Goal: Transaction & Acquisition: Book appointment/travel/reservation

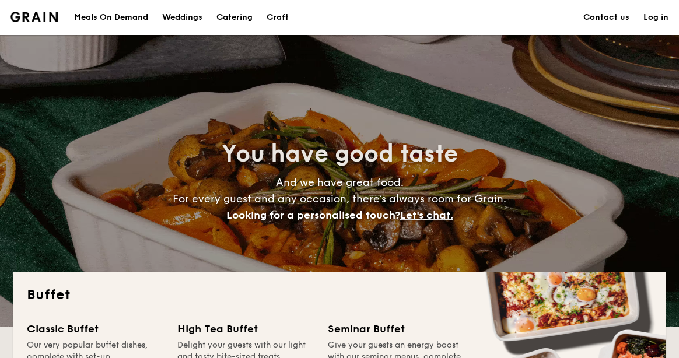
click at [227, 19] on h1 "Catering" at bounding box center [234, 17] width 36 height 35
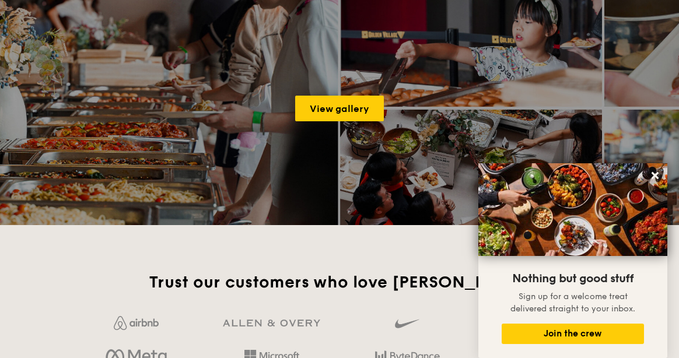
scroll to position [1593, 0]
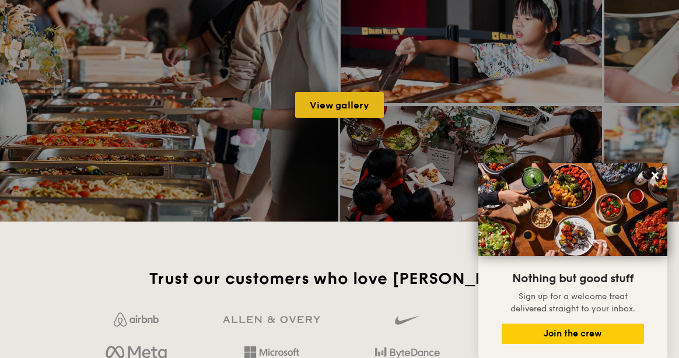
click at [341, 105] on link "View gallery" at bounding box center [339, 105] width 89 height 26
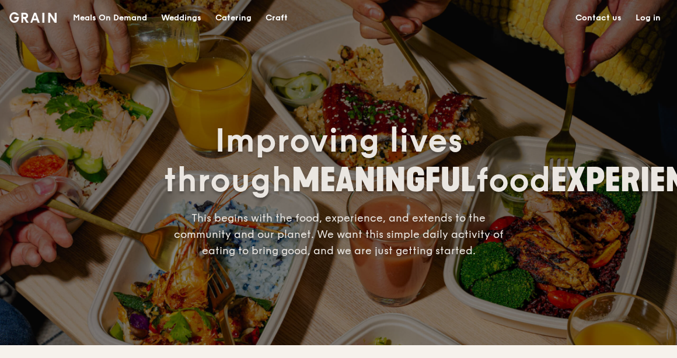
click at [223, 20] on div "Catering" at bounding box center [233, 18] width 36 height 35
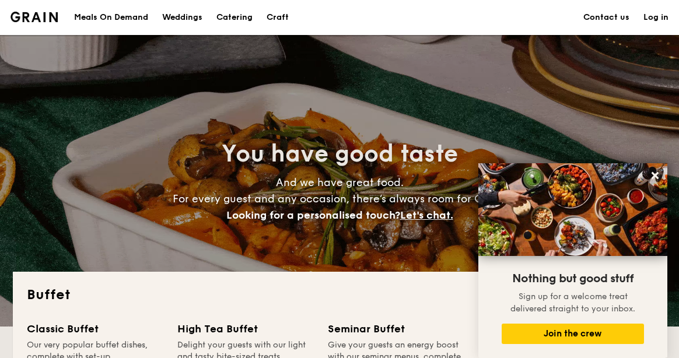
click at [238, 16] on h1 "Catering" at bounding box center [234, 17] width 36 height 35
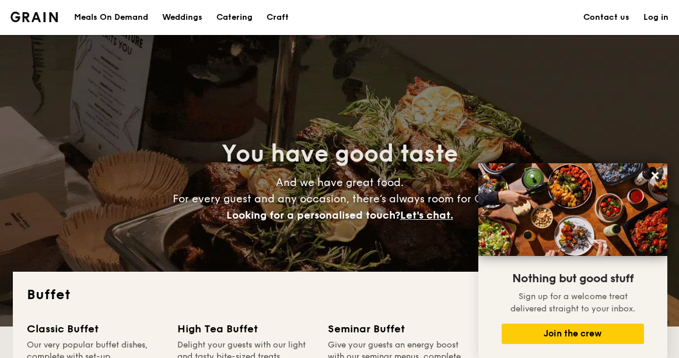
click at [238, 19] on h1 "Catering" at bounding box center [234, 17] width 36 height 35
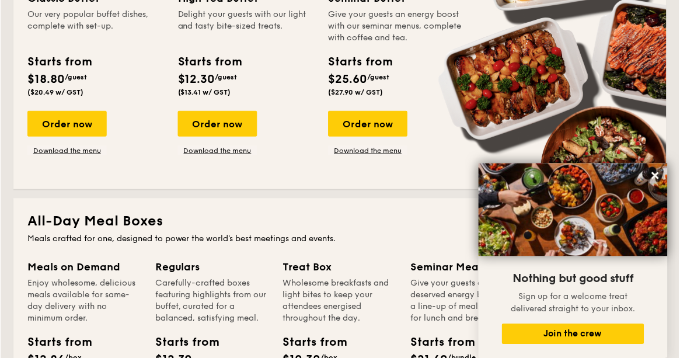
scroll to position [287, 0]
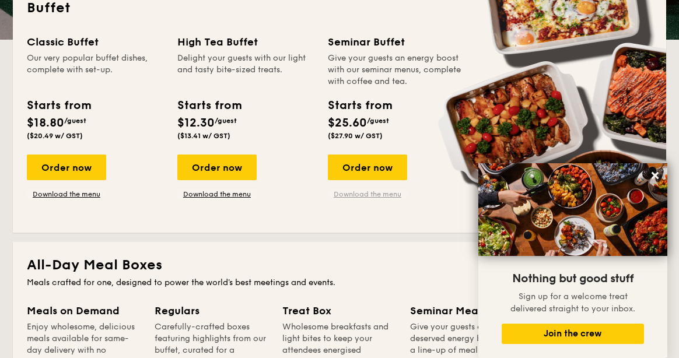
click at [361, 198] on link "Download the menu" at bounding box center [367, 194] width 79 height 9
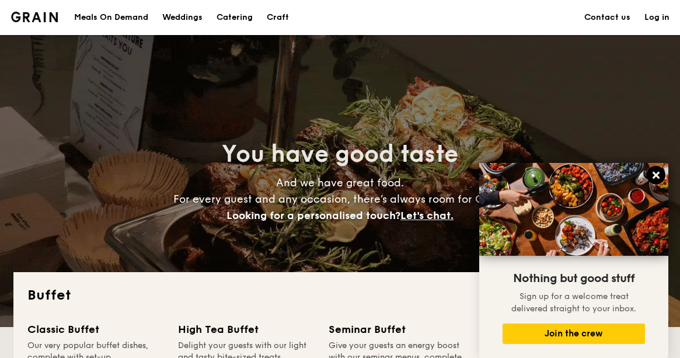
click at [655, 174] on icon at bounding box center [655, 175] width 7 height 7
